Goal: Find contact information

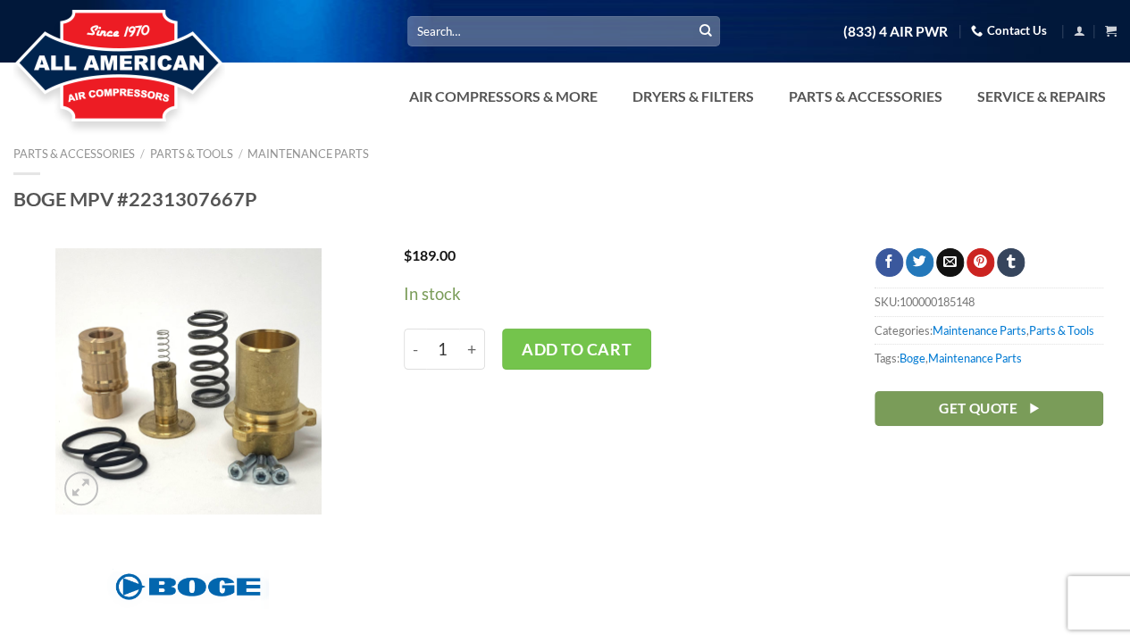
click at [1009, 29] on link "Contact Us" at bounding box center [1009, 31] width 76 height 28
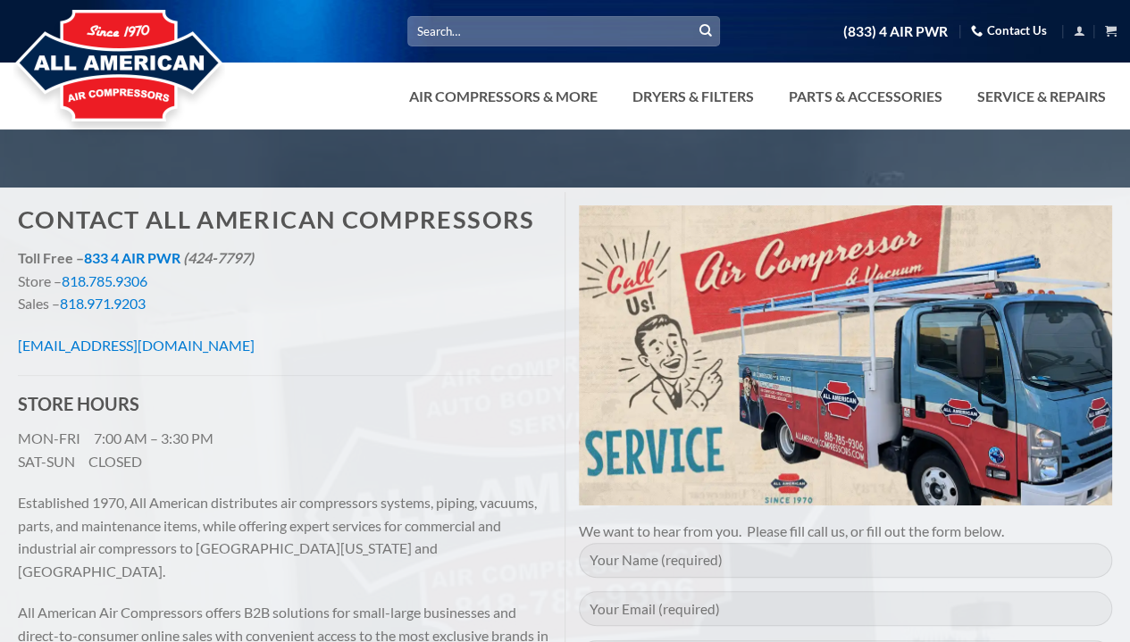
drag, startPoint x: 0, startPoint y: 0, endPoint x: 21, endPoint y: 341, distance: 341.8
click at [21, 341] on p "[EMAIL_ADDRESS][DOMAIN_NAME]" at bounding box center [285, 345] width 534 height 23
click at [255, 405] on h3 "STORE HOURS" at bounding box center [285, 403] width 534 height 29
drag, startPoint x: 243, startPoint y: 342, endPoint x: 13, endPoint y: 345, distance: 229.6
click at [13, 345] on div "Contact All American Compressors Toll Free – 833 4 AIR PWR (424-7797) Store – 8…" at bounding box center [284, 545] width 561 height 707
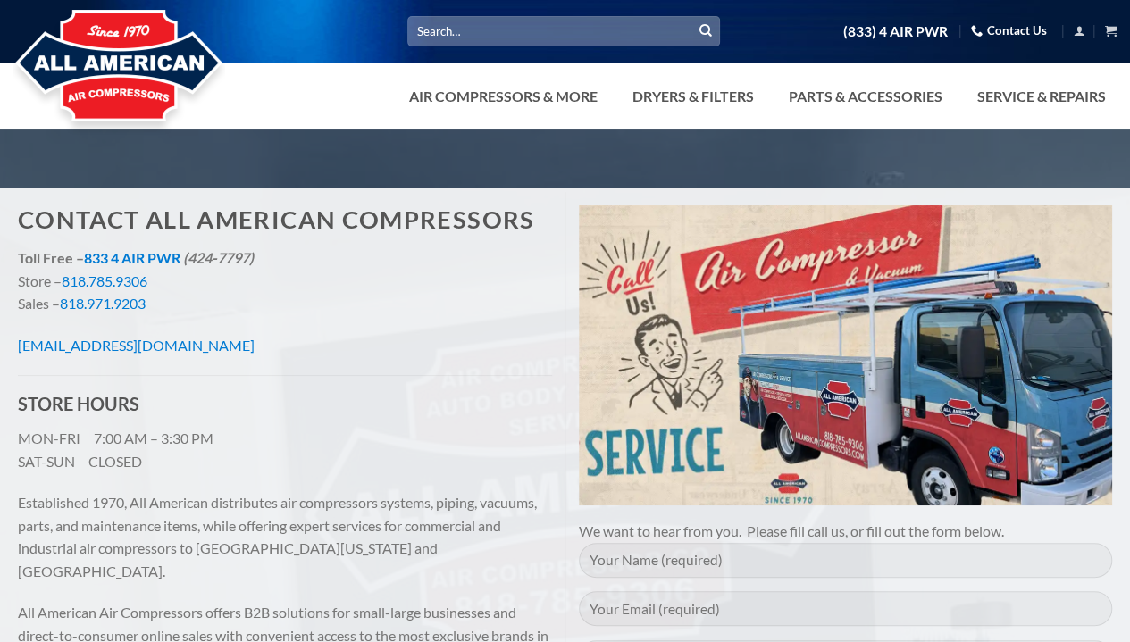
copy link "[EMAIL_ADDRESS][DOMAIN_NAME]"
